Goal: Task Accomplishment & Management: Manage account settings

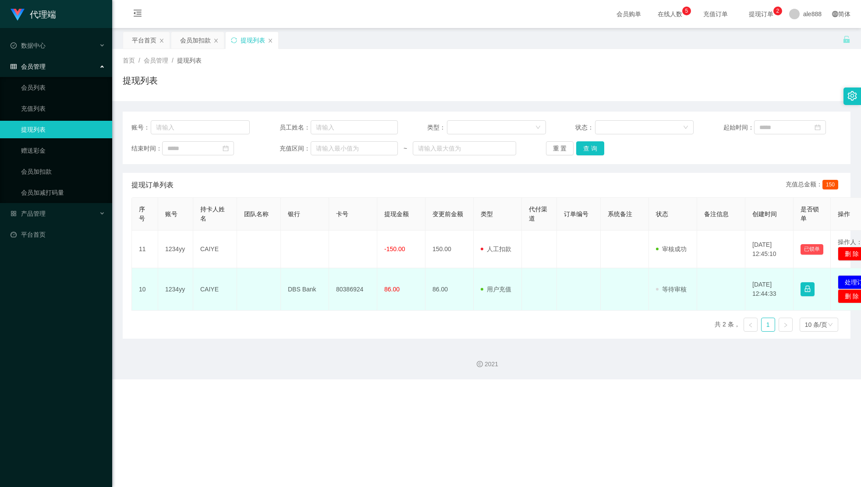
click at [345, 288] on td "80386924" at bounding box center [353, 289] width 48 height 42
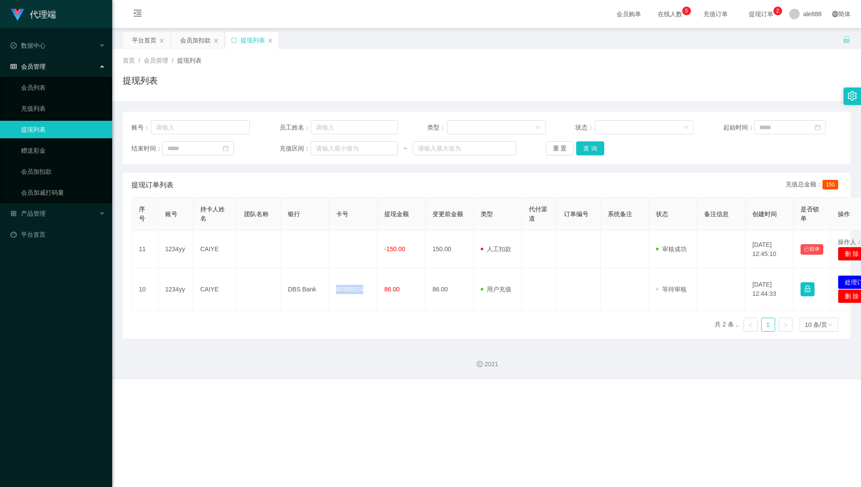
drag, startPoint x: 345, startPoint y: 288, endPoint x: 468, endPoint y: 219, distance: 141.4
click at [345, 288] on td "80386924" at bounding box center [353, 289] width 48 height 42
copy td "80386924"
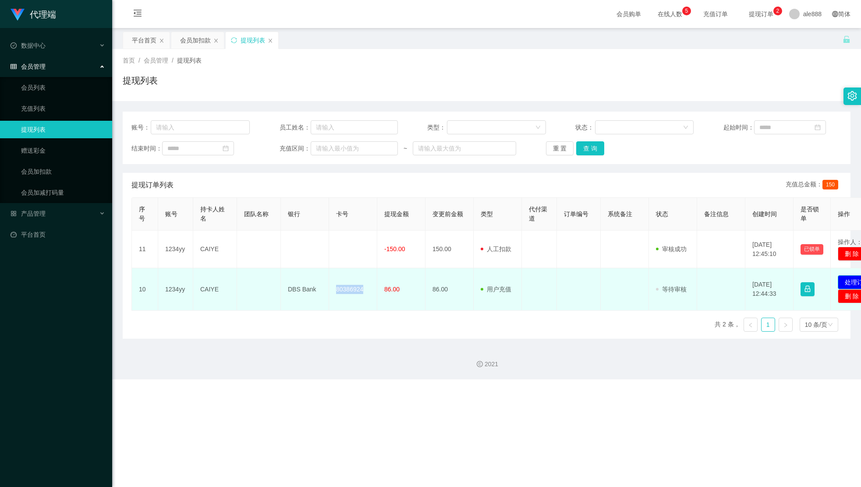
click at [850, 280] on button "处理订单" at bounding box center [856, 282] width 39 height 14
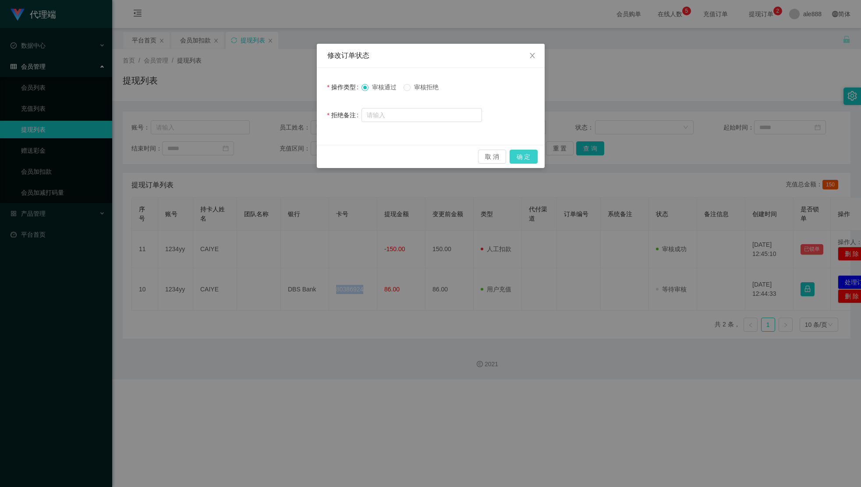
click at [530, 158] on button "确 定" at bounding box center [523, 157] width 28 height 14
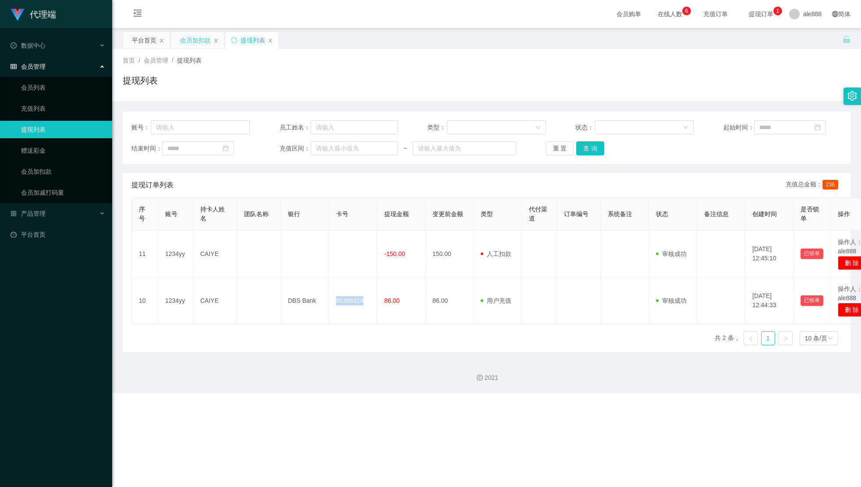
click at [187, 42] on div "会员加扣款" at bounding box center [195, 40] width 31 height 17
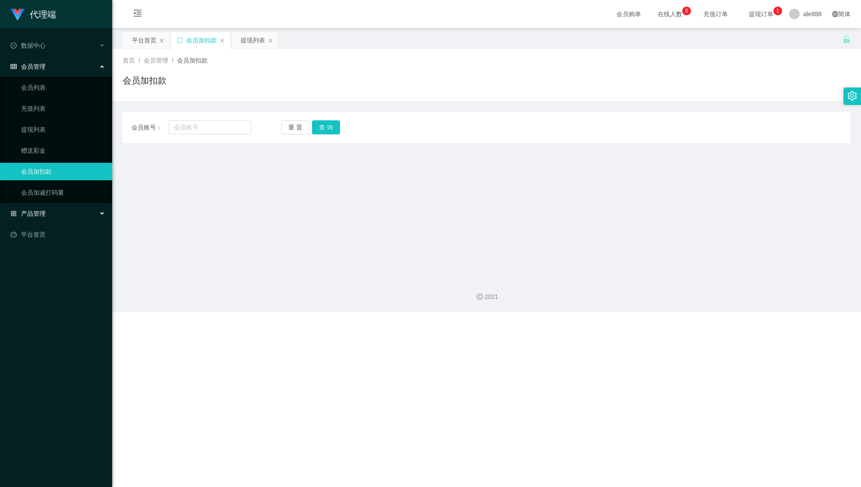
click at [53, 206] on div "产品管理" at bounding box center [56, 214] width 112 height 18
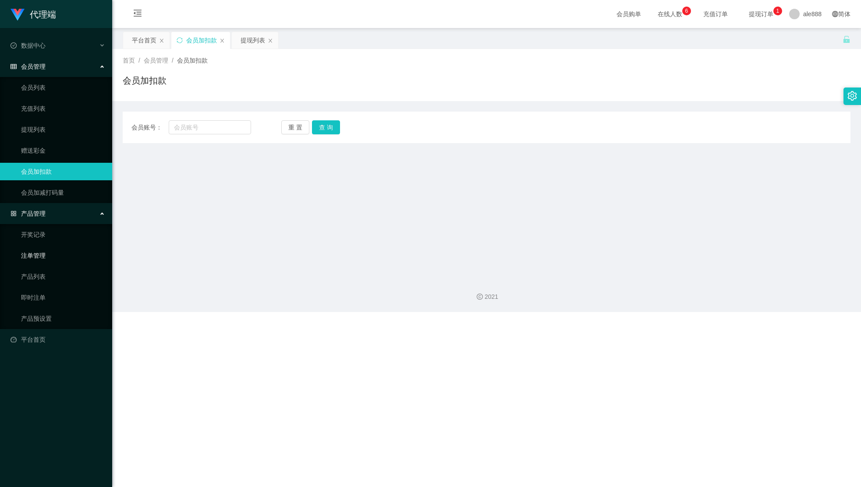
click at [51, 257] on link "注单管理" at bounding box center [63, 256] width 84 height 18
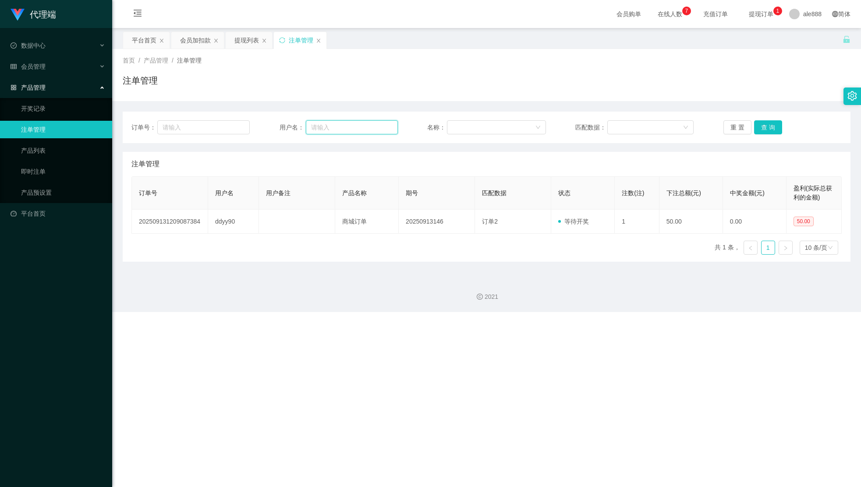
drag, startPoint x: 345, startPoint y: 131, endPoint x: 240, endPoint y: 137, distance: 105.3
click at [339, 131] on input "text" at bounding box center [352, 127] width 92 height 14
paste input "ddyy90"
type input "ddyy90"
click at [765, 129] on button "查 询" at bounding box center [768, 127] width 28 height 14
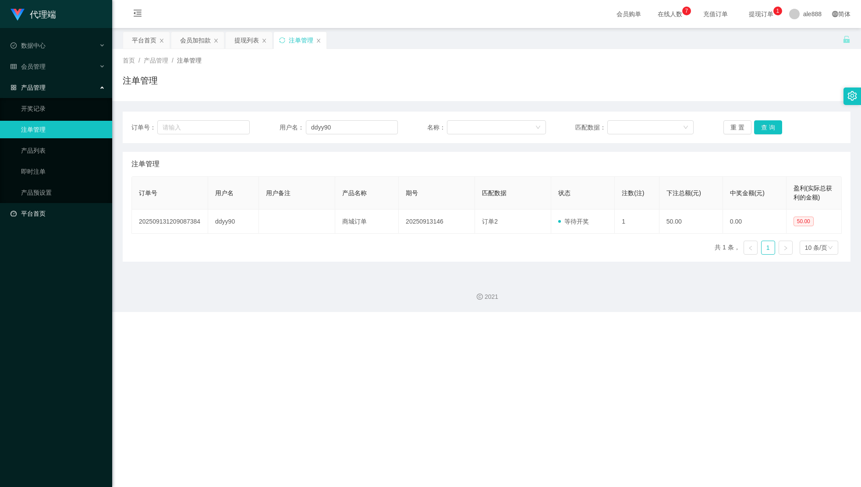
click at [54, 207] on link "平台首页" at bounding box center [58, 214] width 95 height 18
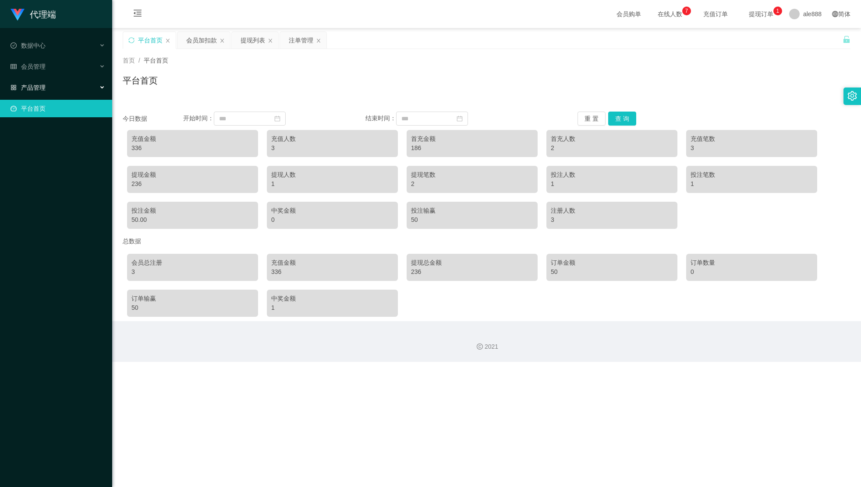
drag, startPoint x: 56, startPoint y: 83, endPoint x: 66, endPoint y: 95, distance: 15.8
click at [56, 85] on div "产品管理" at bounding box center [56, 88] width 112 height 18
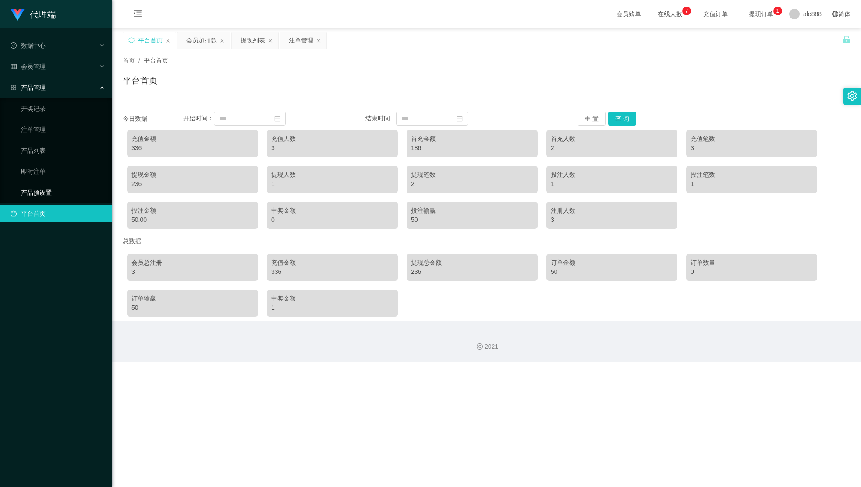
click at [55, 187] on link "产品预设置" at bounding box center [63, 193] width 84 height 18
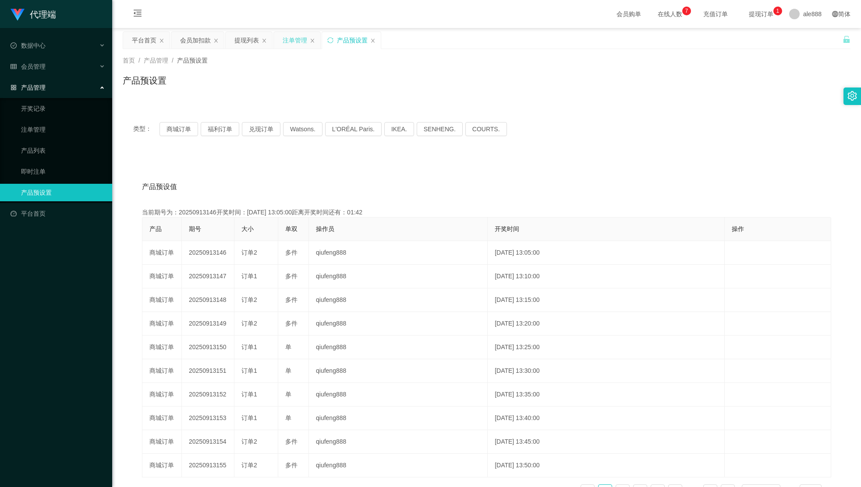
click at [303, 37] on div "注单管理" at bounding box center [294, 40] width 25 height 17
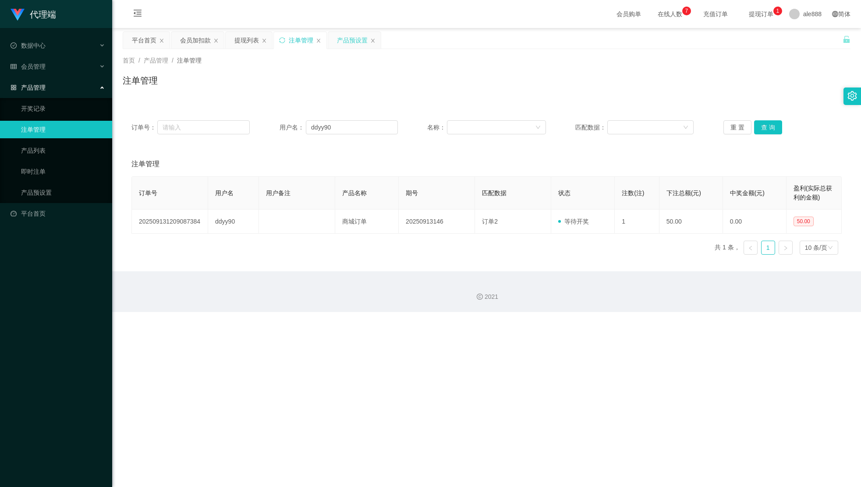
click at [349, 37] on div "产品预设置" at bounding box center [352, 40] width 31 height 17
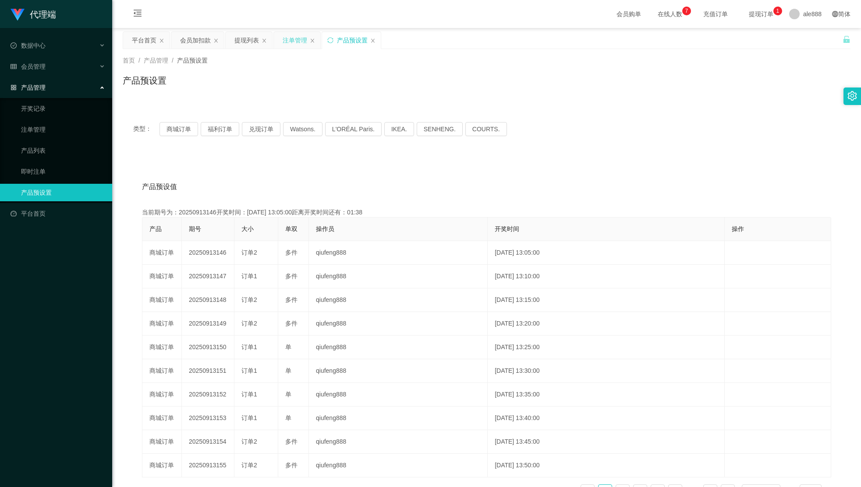
click at [297, 37] on div "注单管理" at bounding box center [294, 40] width 25 height 17
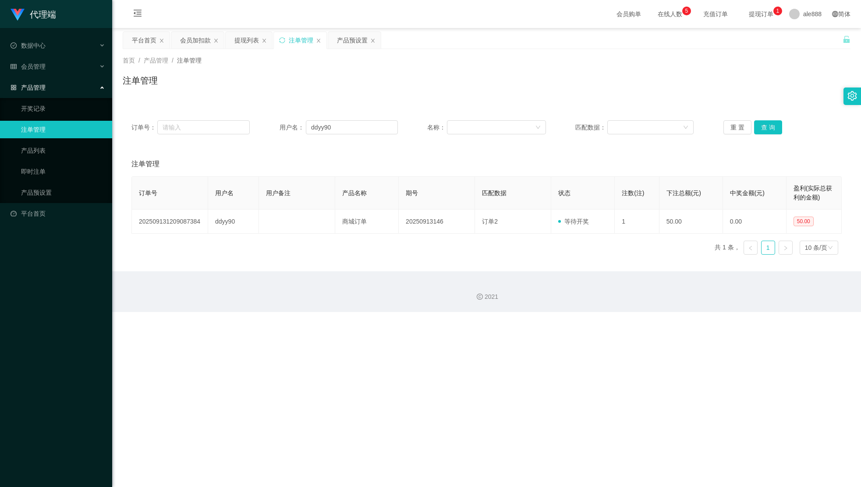
click at [777, 131] on div "重 置 查 询" at bounding box center [782, 127] width 118 height 14
click at [770, 127] on button "查 询" at bounding box center [768, 127] width 28 height 14
click at [255, 39] on div "提现列表" at bounding box center [246, 40] width 25 height 17
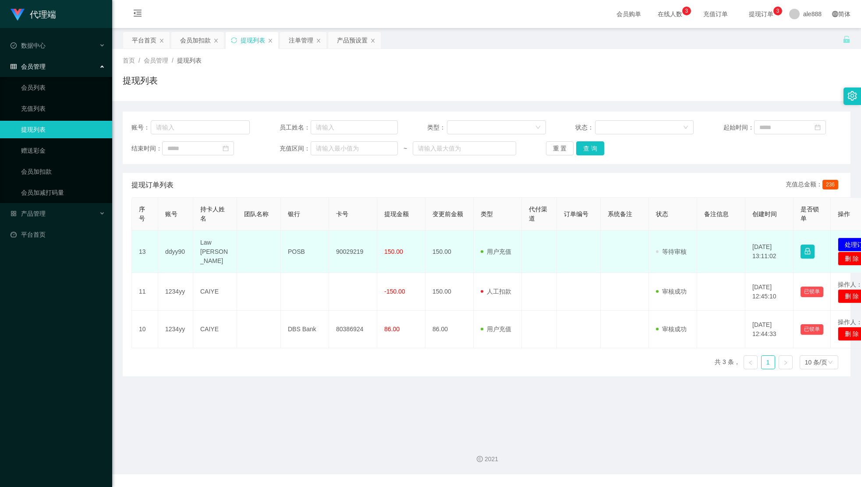
click at [349, 254] on td "90029219" at bounding box center [353, 252] width 48 height 42
drag, startPoint x: 349, startPoint y: 254, endPoint x: 368, endPoint y: 245, distance: 20.4
click at [349, 254] on td "90029219" at bounding box center [353, 252] width 48 height 42
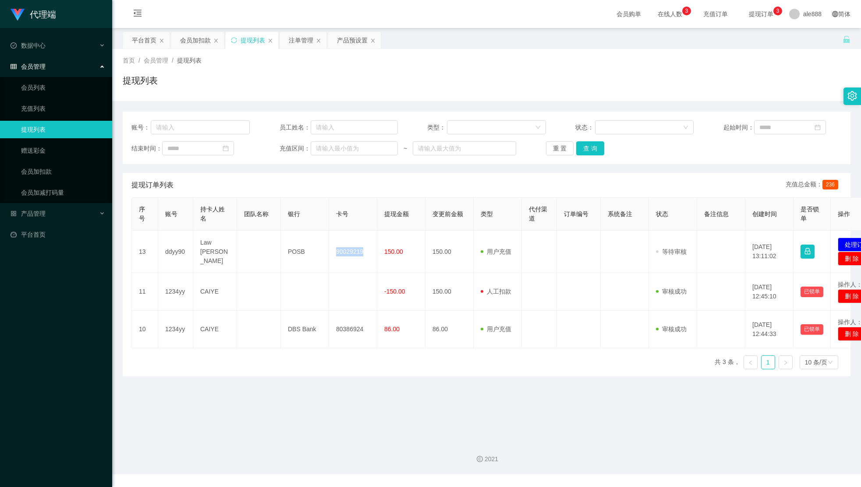
copy td "90029219"
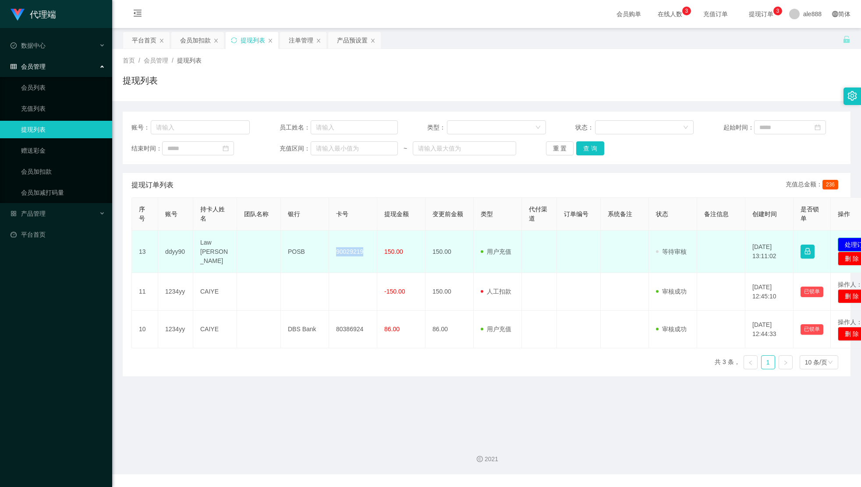
click at [845, 247] on button "处理订单" at bounding box center [856, 245] width 39 height 14
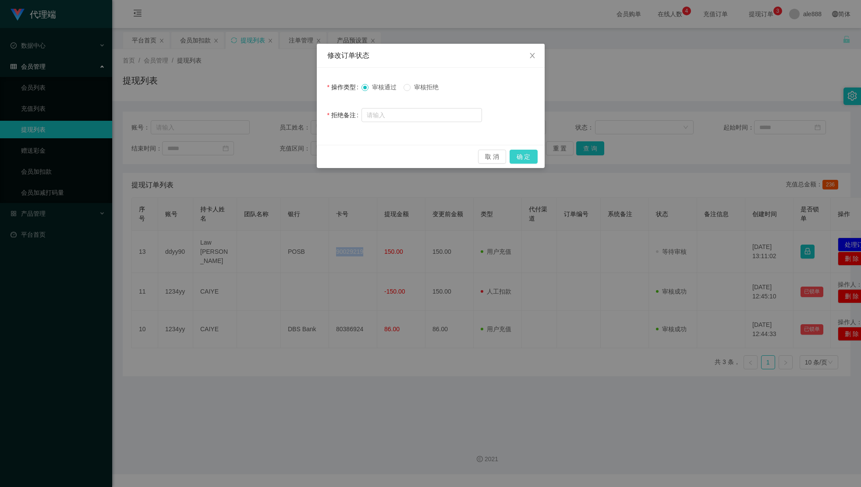
click at [525, 159] on button "确 定" at bounding box center [523, 157] width 28 height 14
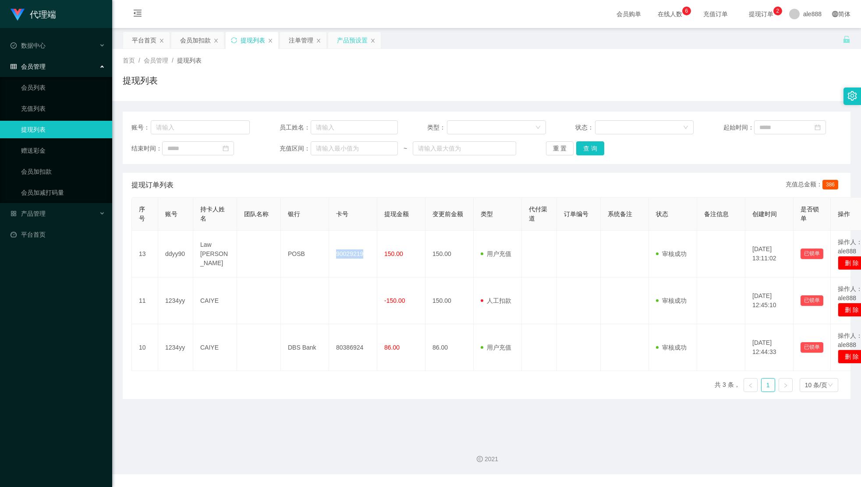
click at [351, 39] on div "产品预设置" at bounding box center [352, 40] width 31 height 17
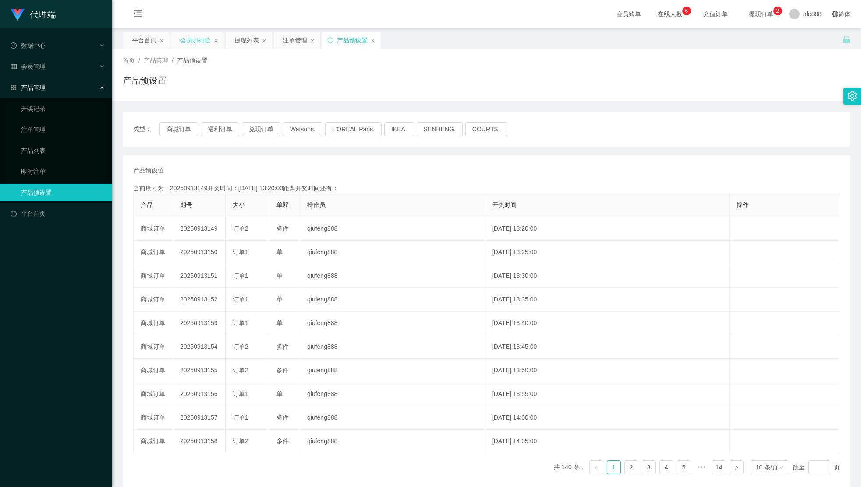
click at [193, 45] on div "会员加扣款" at bounding box center [195, 40] width 31 height 17
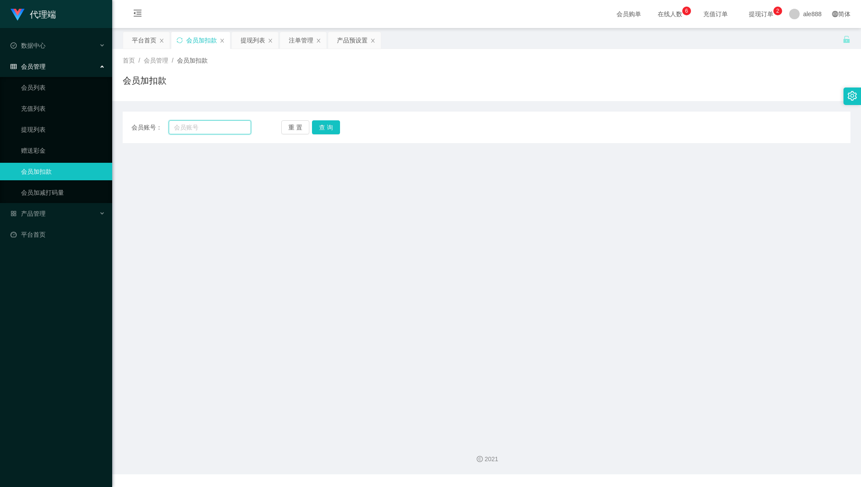
drag, startPoint x: 195, startPoint y: 134, endPoint x: 219, endPoint y: 133, distance: 24.6
click at [195, 133] on input "text" at bounding box center [210, 127] width 82 height 14
paste input "ddyy90"
type input "ddyy90"
click at [327, 120] on button "查 询" at bounding box center [326, 127] width 28 height 14
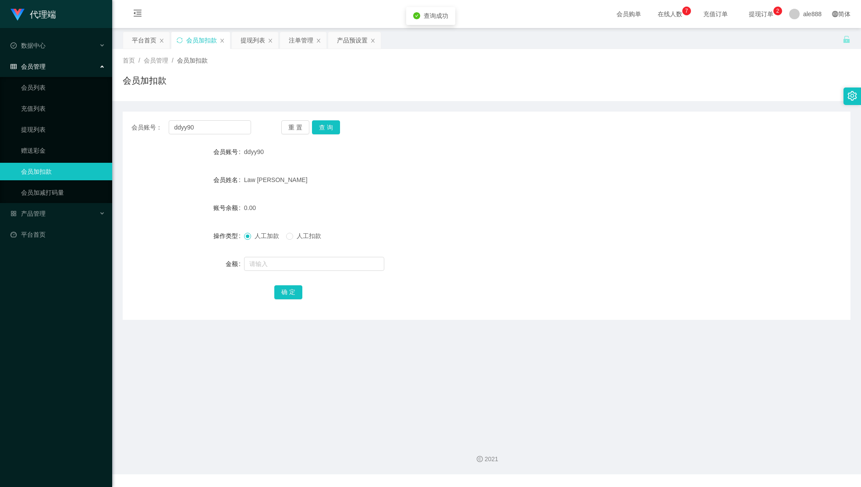
click at [284, 248] on form "会员账号 ddyy90 会员姓名 Law [PERSON_NAME] 账号余额 0.00 操作类型 人工加款 人工扣款 金额 确 定" at bounding box center [486, 222] width 727 height 158
click at [284, 261] on input "text" at bounding box center [314, 264] width 140 height 14
type input "30"
click at [282, 286] on button "确 定" at bounding box center [288, 293] width 28 height 14
click at [482, 205] on div "0.00" at bounding box center [456, 208] width 424 height 18
